Goal: Information Seeking & Learning: Find specific fact

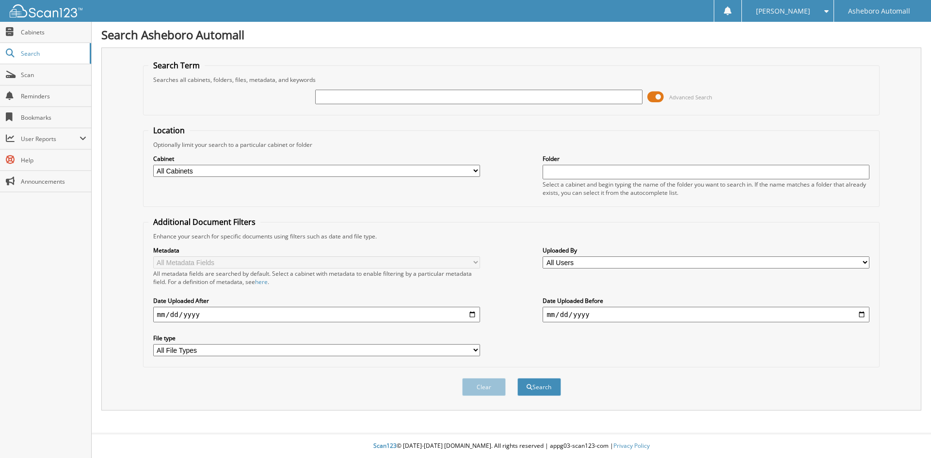
click at [361, 97] on input "text" at bounding box center [478, 97] width 327 height 15
type input "6846"
click at [517, 378] on button "Search" at bounding box center [539, 387] width 44 height 18
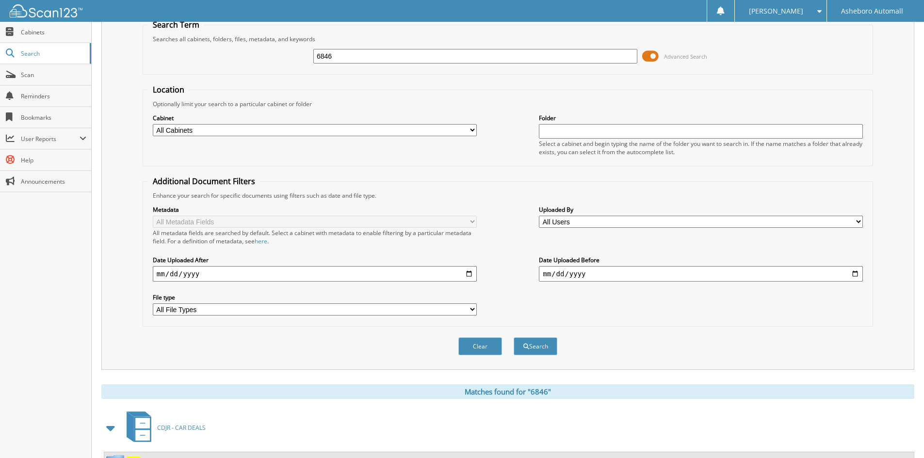
scroll to position [122, 0]
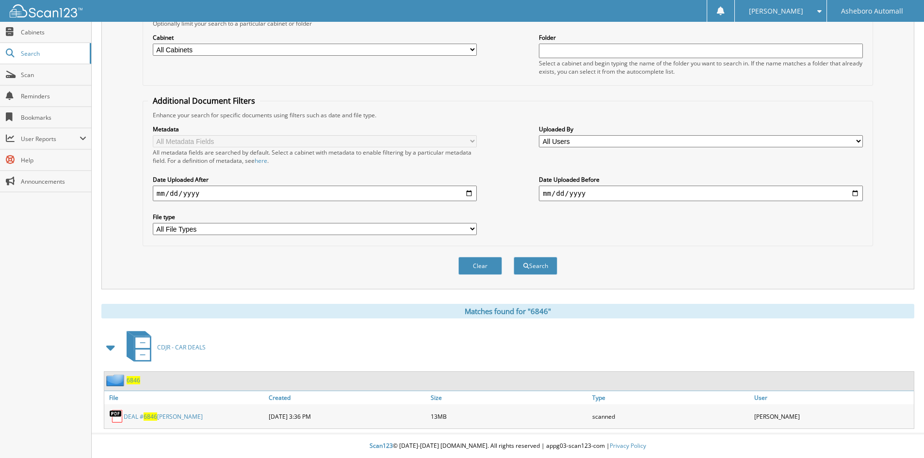
click at [182, 420] on link "DEAL # 6846 [GEOGRAPHIC_DATA][PERSON_NAME][GEOGRAPHIC_DATA]" at bounding box center [163, 417] width 79 height 8
